Goal: Information Seeking & Learning: Learn about a topic

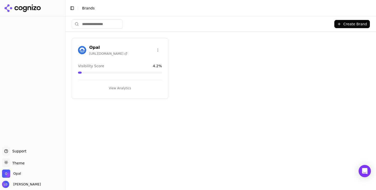
click at [125, 89] on button "View Analytics" at bounding box center [120, 88] width 84 height 8
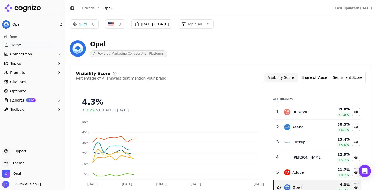
click at [32, 76] on button "Prompts" at bounding box center [32, 72] width 61 height 8
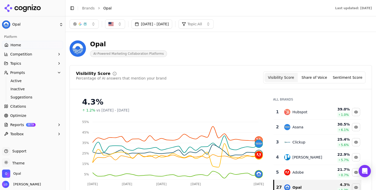
click at [24, 116] on span "Optimize" at bounding box center [18, 115] width 16 height 5
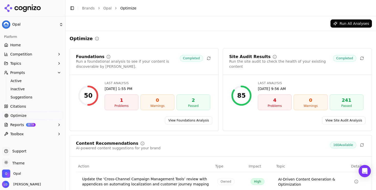
scroll to position [106, 0]
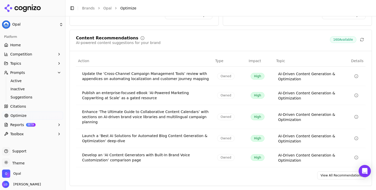
click at [323, 176] on link "View All Recommendations" at bounding box center [341, 175] width 48 height 8
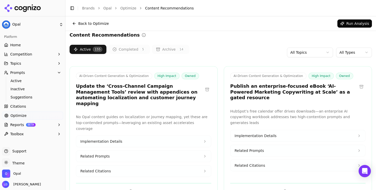
scroll to position [4, 0]
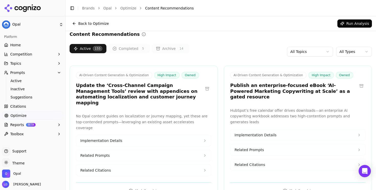
click at [343, 50] on html "Opal Platform Home Competition Topics Prompts Active Inactive Suggestions Citat…" at bounding box center [188, 95] width 376 height 190
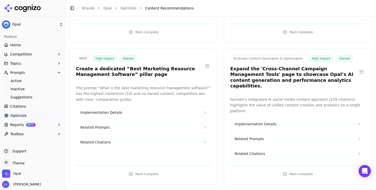
scroll to position [6101, 0]
